Goal: Book appointment/travel/reservation

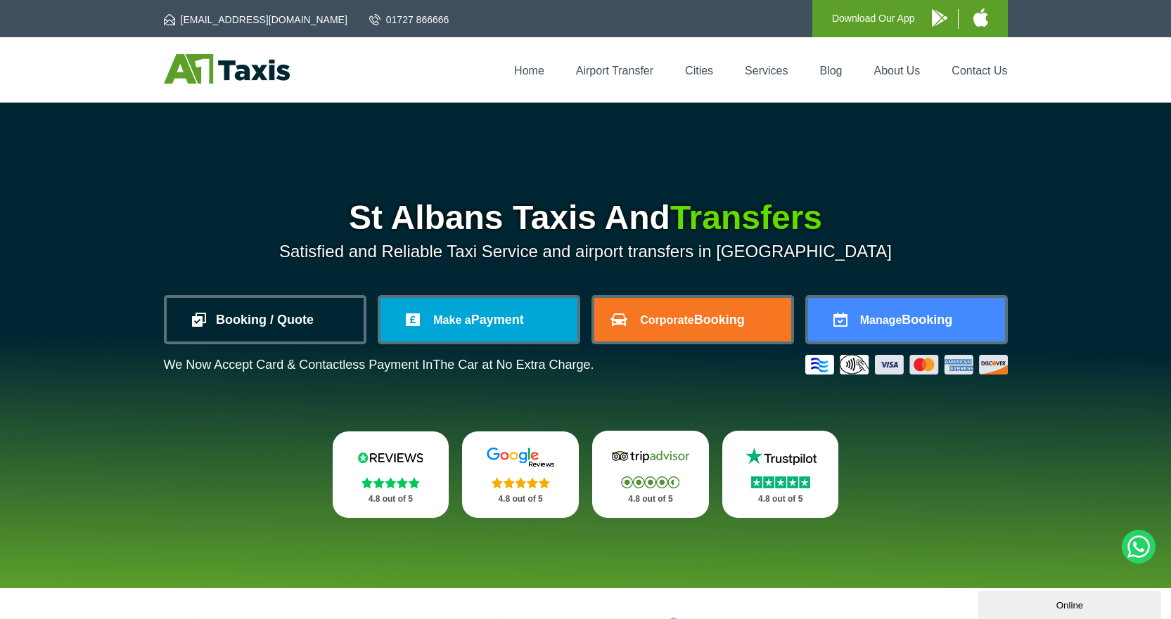
click at [267, 320] on link "Booking / Quote" at bounding box center [265, 320] width 197 height 44
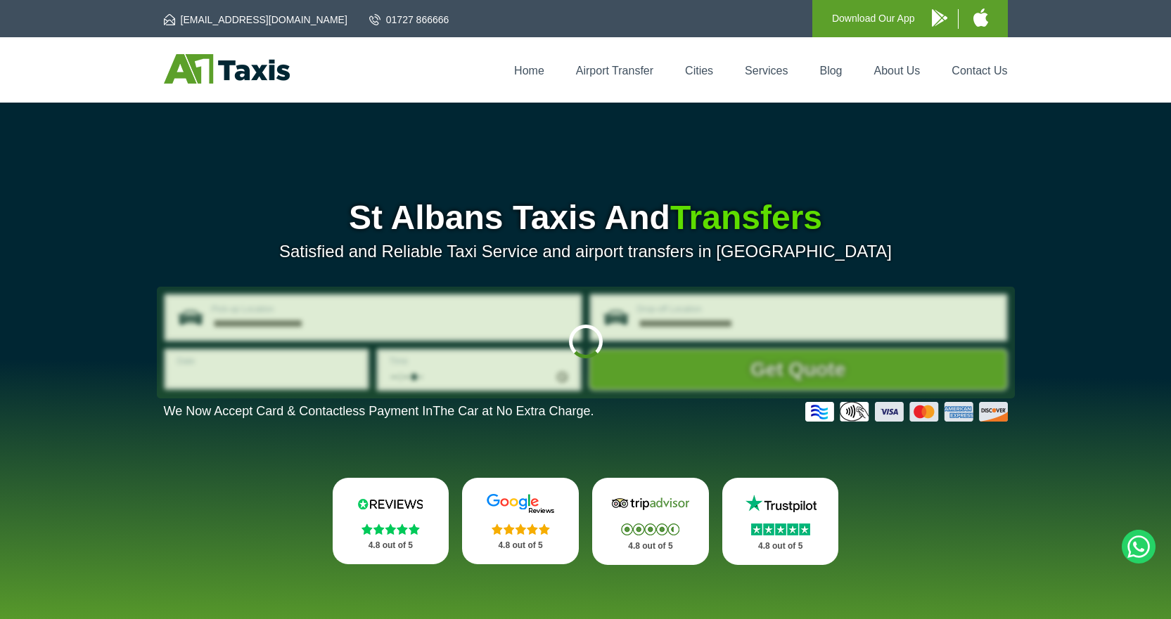
type input "**********"
